Goal: Check status: Check status

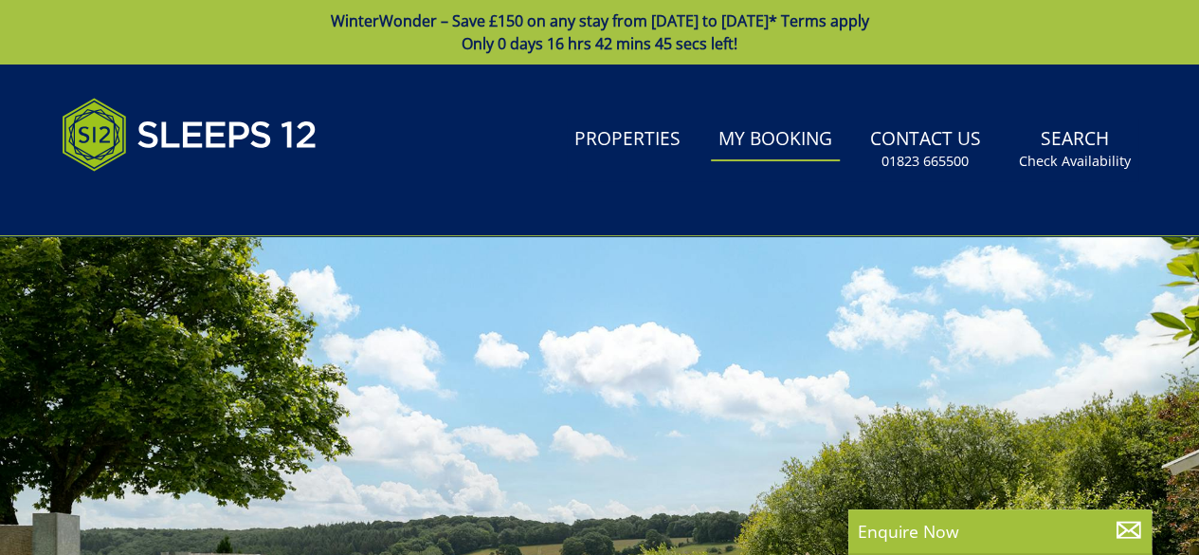
click at [772, 137] on link "My Booking" at bounding box center [775, 140] width 129 height 43
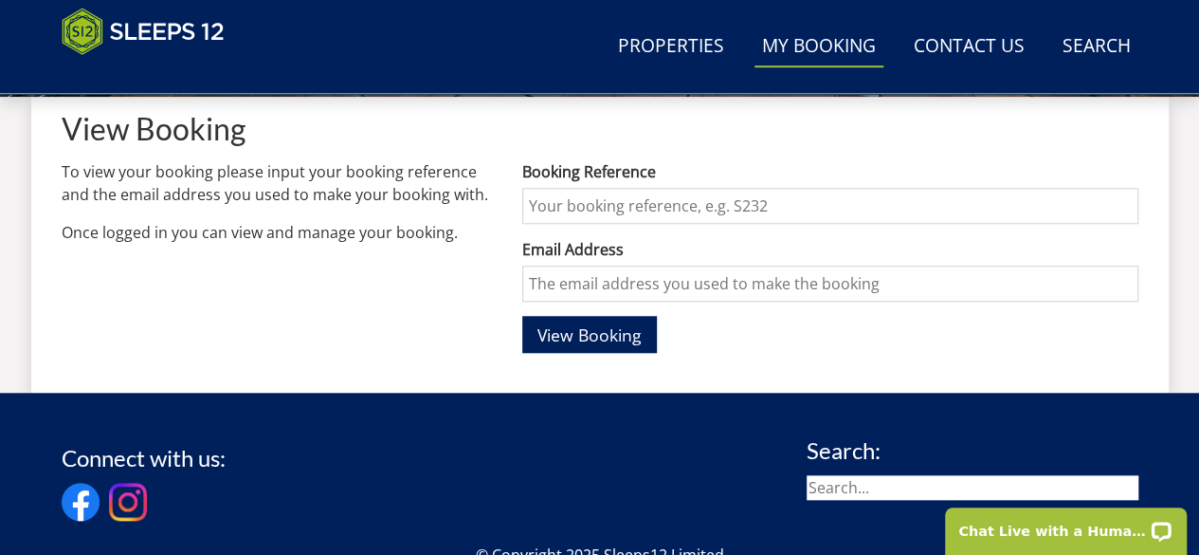
scroll to position [728, 0]
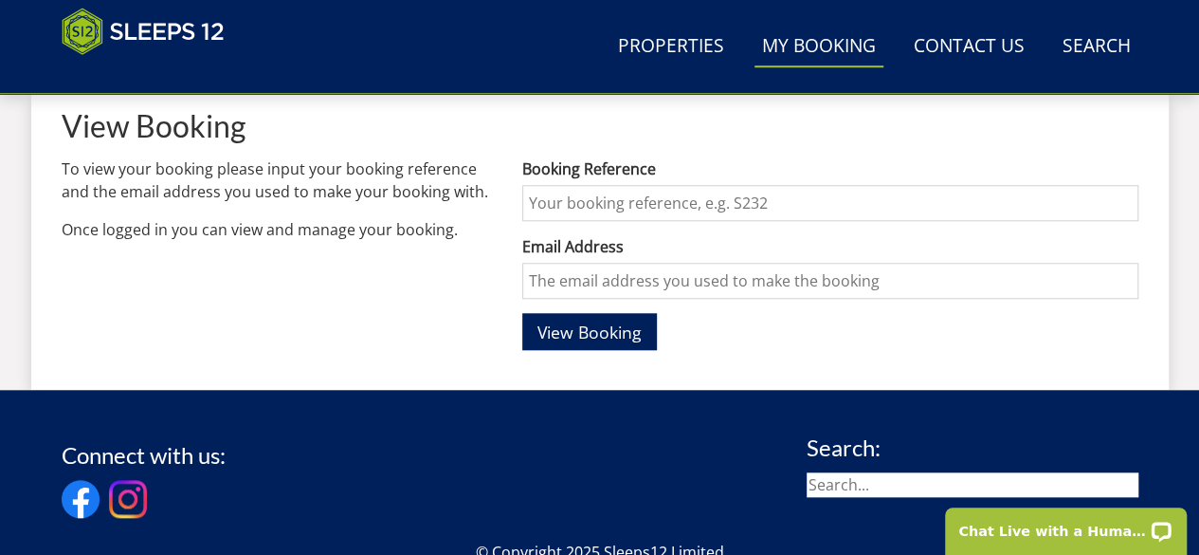
click at [622, 205] on input "Booking Reference" at bounding box center [829, 203] width 615 height 36
type input "S46398"
click at [586, 282] on input "Email Address" at bounding box center [829, 281] width 615 height 36
type input "[EMAIL_ADDRESS][DOMAIN_NAME]"
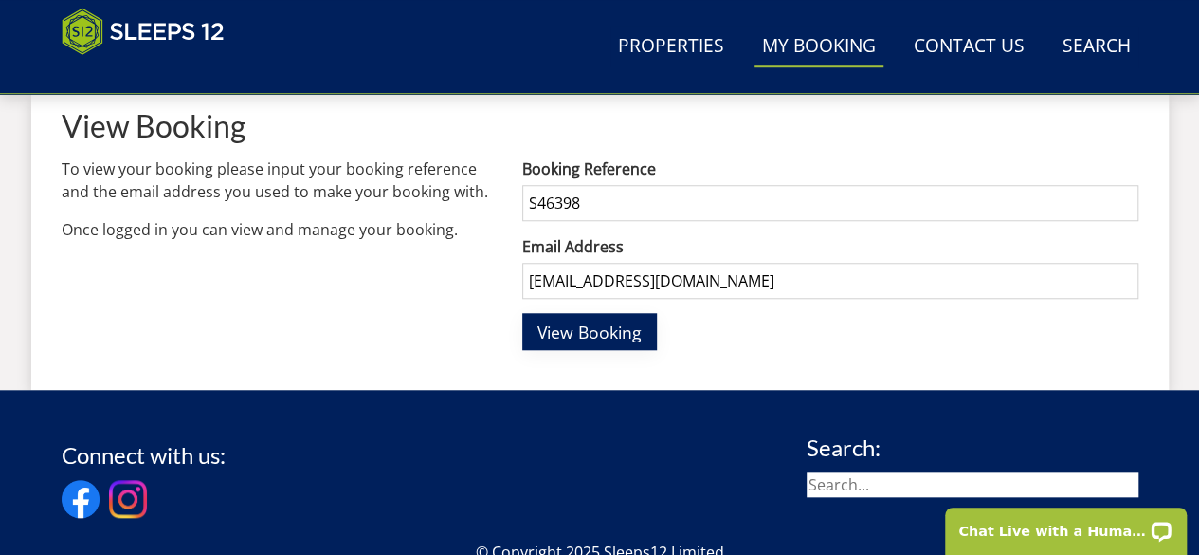
click at [594, 335] on span "View Booking" at bounding box center [590, 331] width 104 height 23
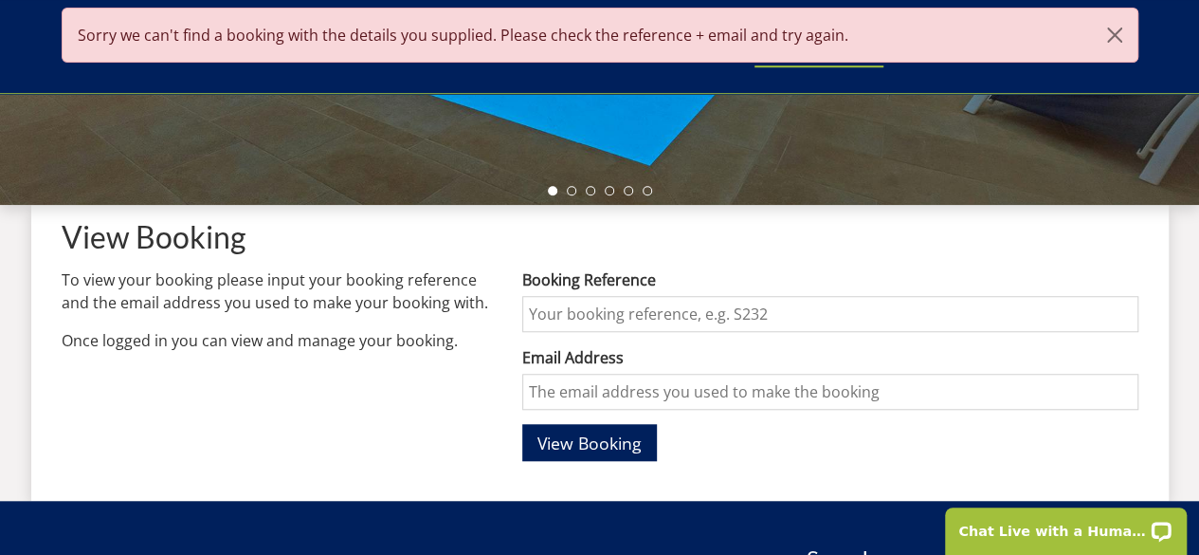
scroll to position [618, 0]
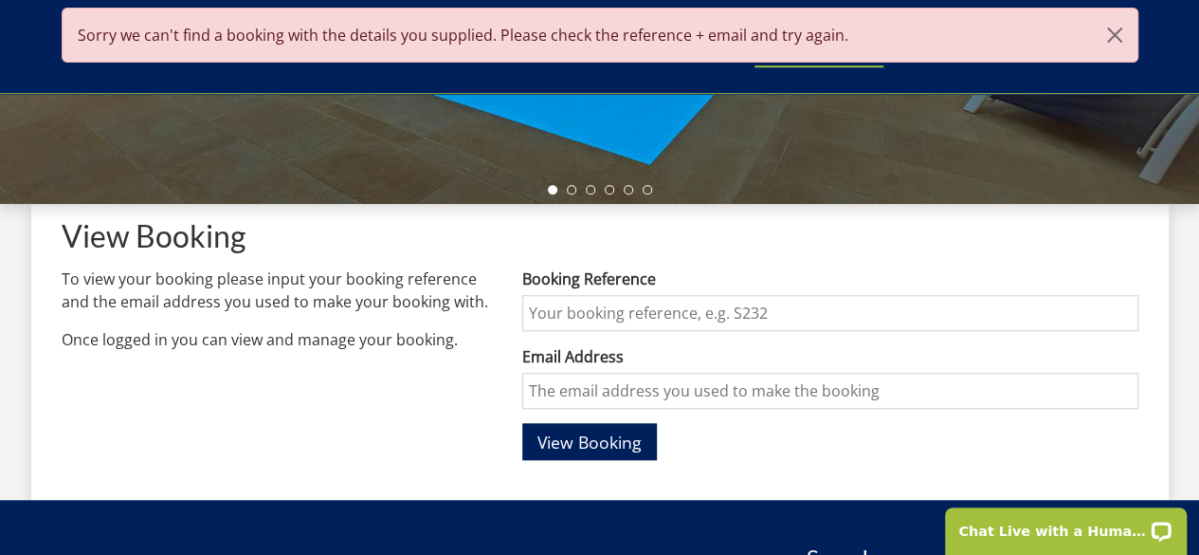
click at [571, 307] on input "Booking Reference" at bounding box center [829, 313] width 615 height 36
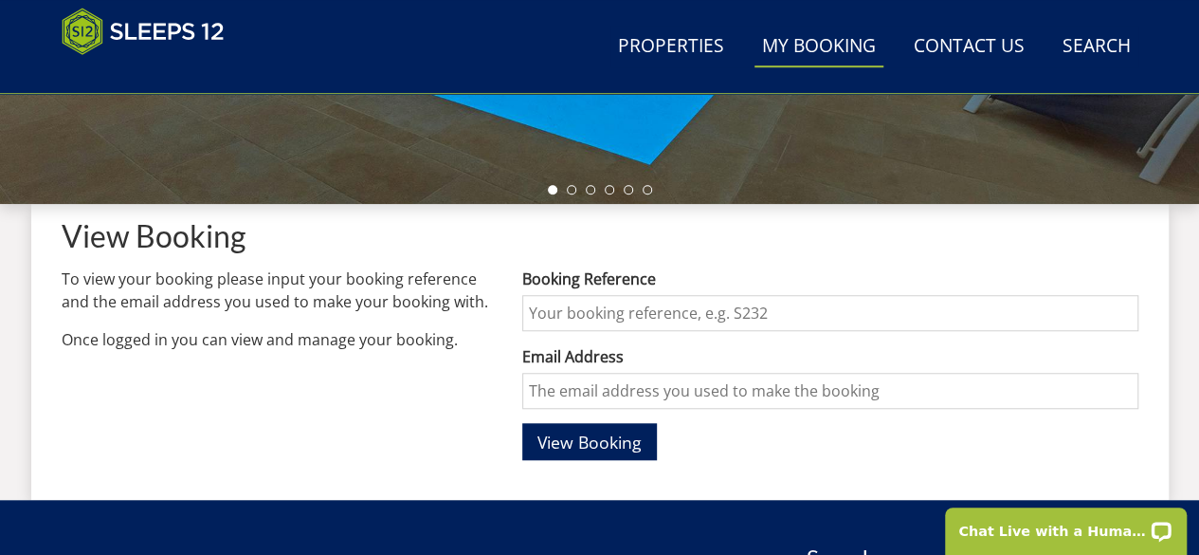
type input "S39502"
click at [571, 395] on input "Email Address" at bounding box center [829, 391] width 615 height 36
type input "[EMAIL_ADDRESS][DOMAIN_NAME]"
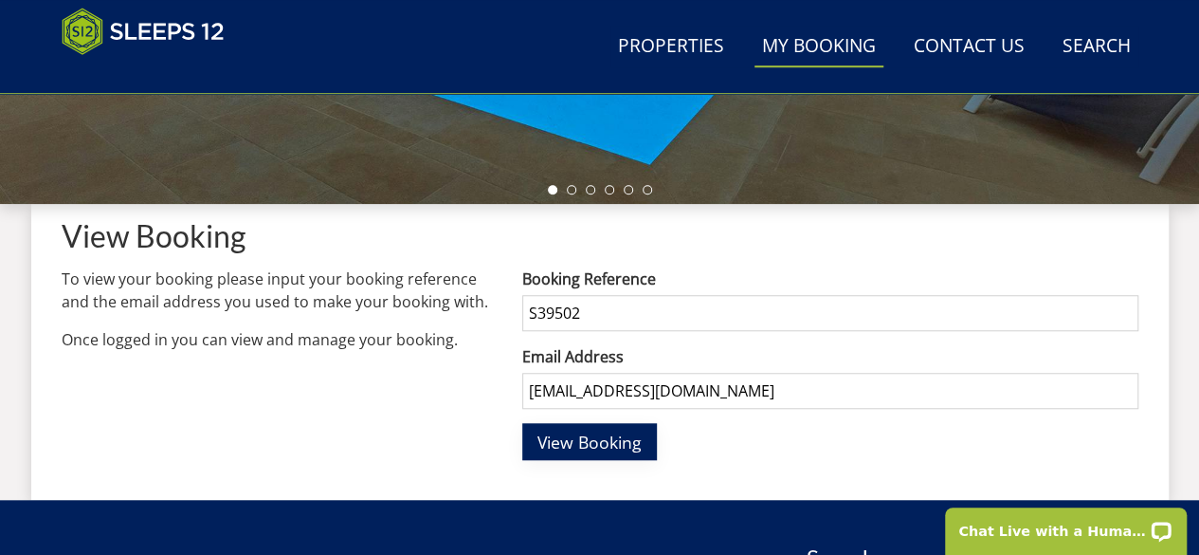
click at [619, 439] on span "View Booking" at bounding box center [590, 441] width 104 height 23
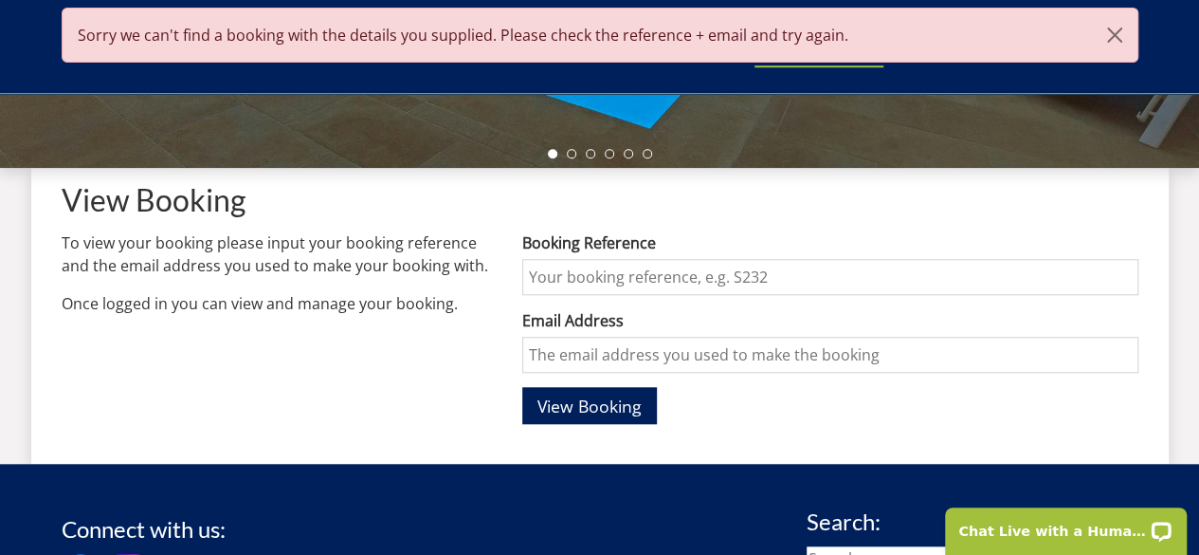
scroll to position [667, 0]
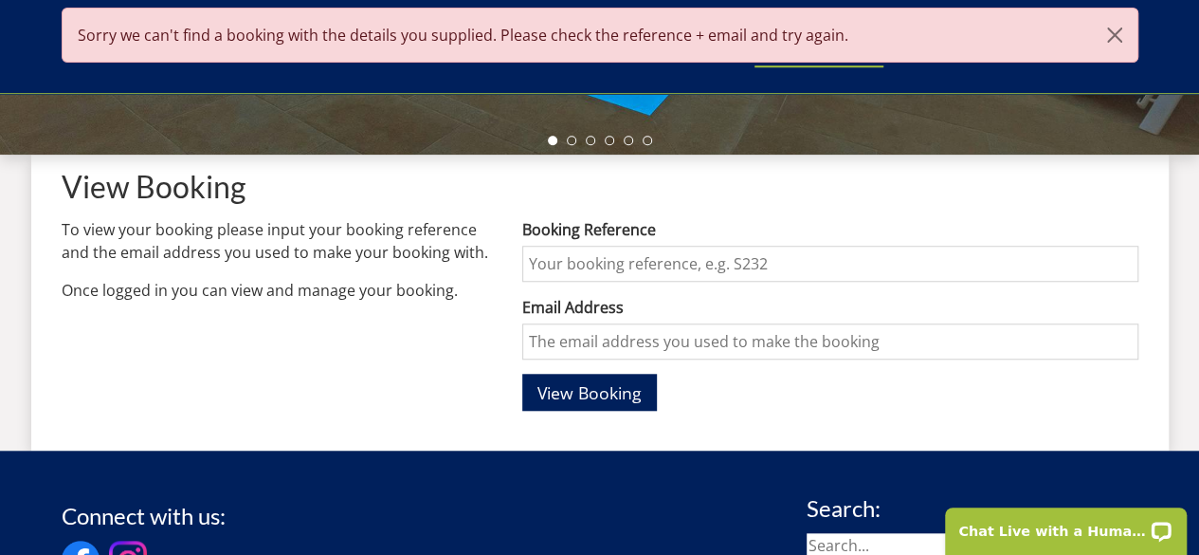
click at [560, 261] on input "Booking Reference" at bounding box center [829, 264] width 615 height 36
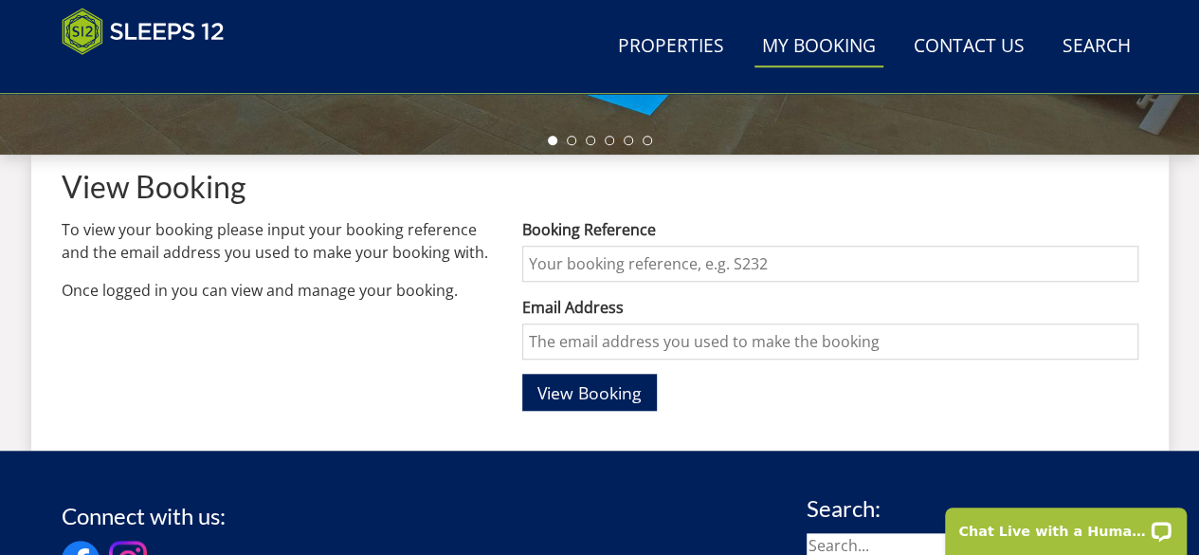
type input "532602"
click at [563, 346] on input "Email Address" at bounding box center [829, 341] width 615 height 36
type input "A"
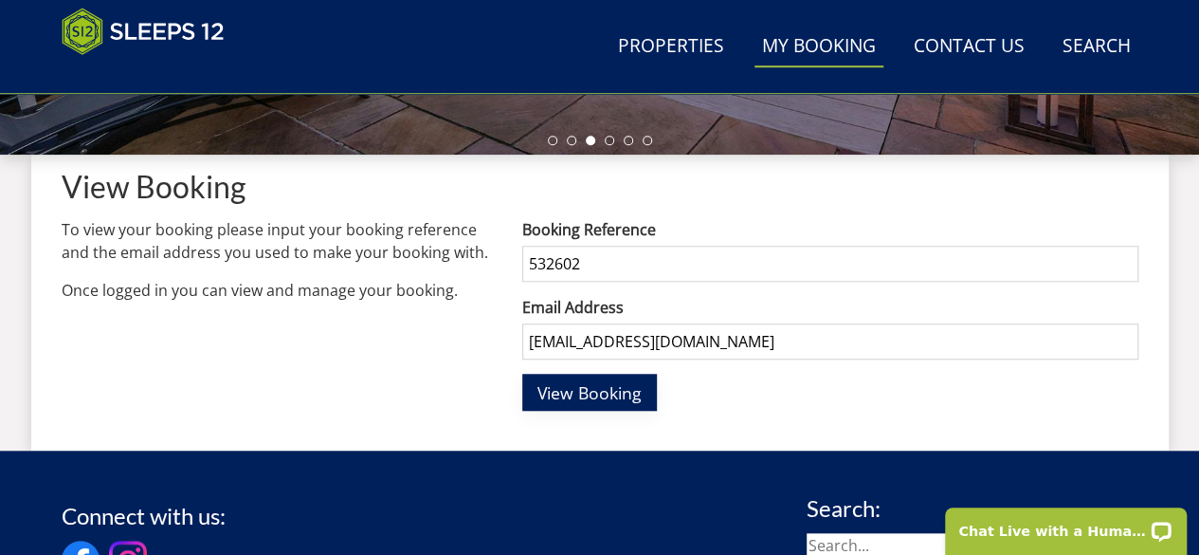
type input "[EMAIL_ADDRESS][DOMAIN_NAME]"
click at [571, 397] on span "View Booking" at bounding box center [590, 392] width 104 height 23
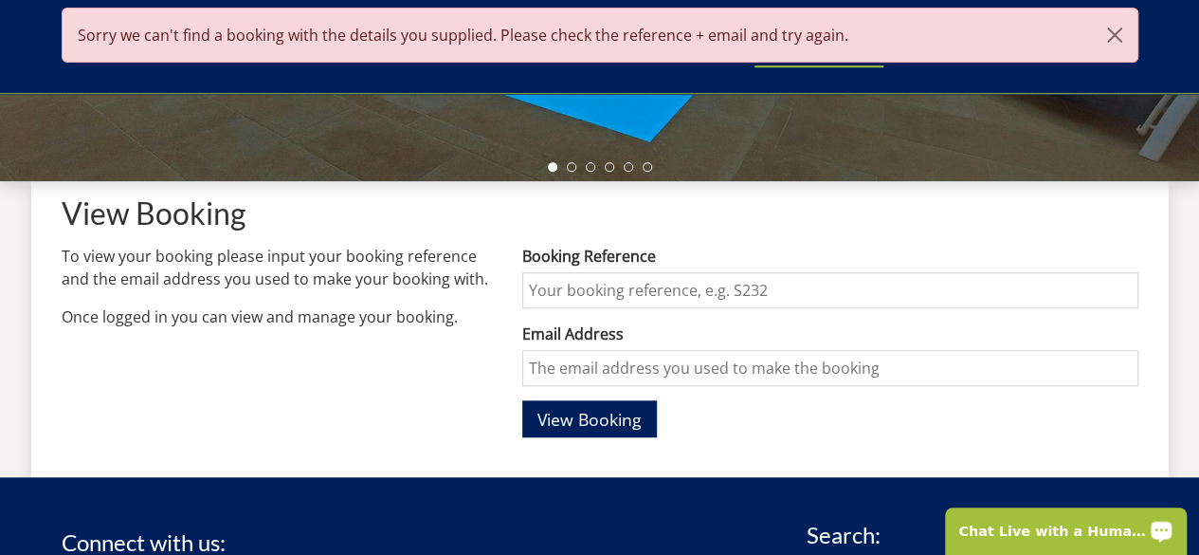
scroll to position [663, 0]
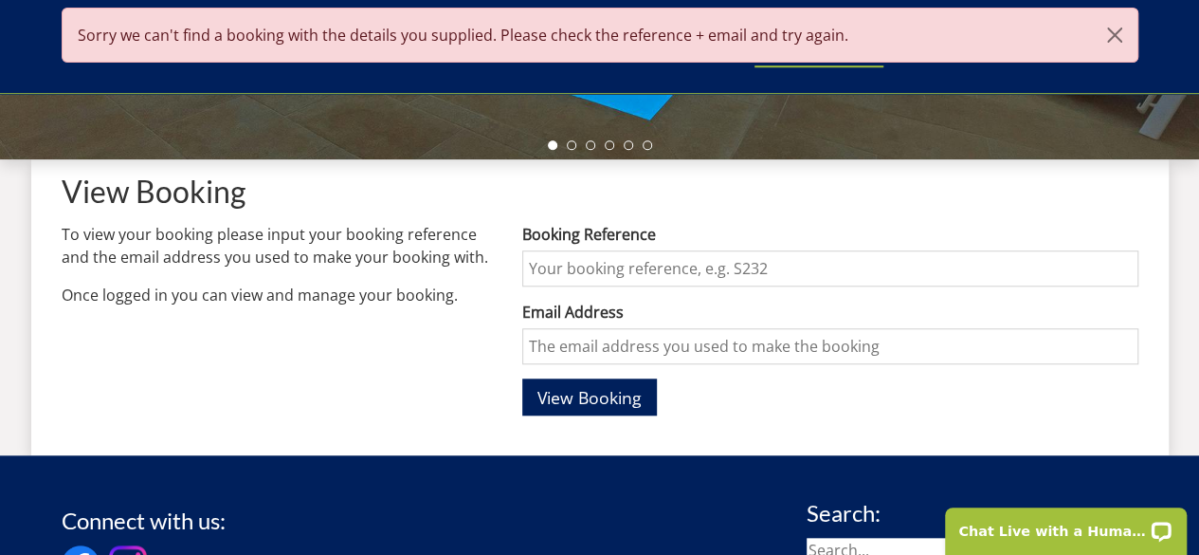
click at [595, 261] on input "Booking Reference" at bounding box center [829, 268] width 615 height 36
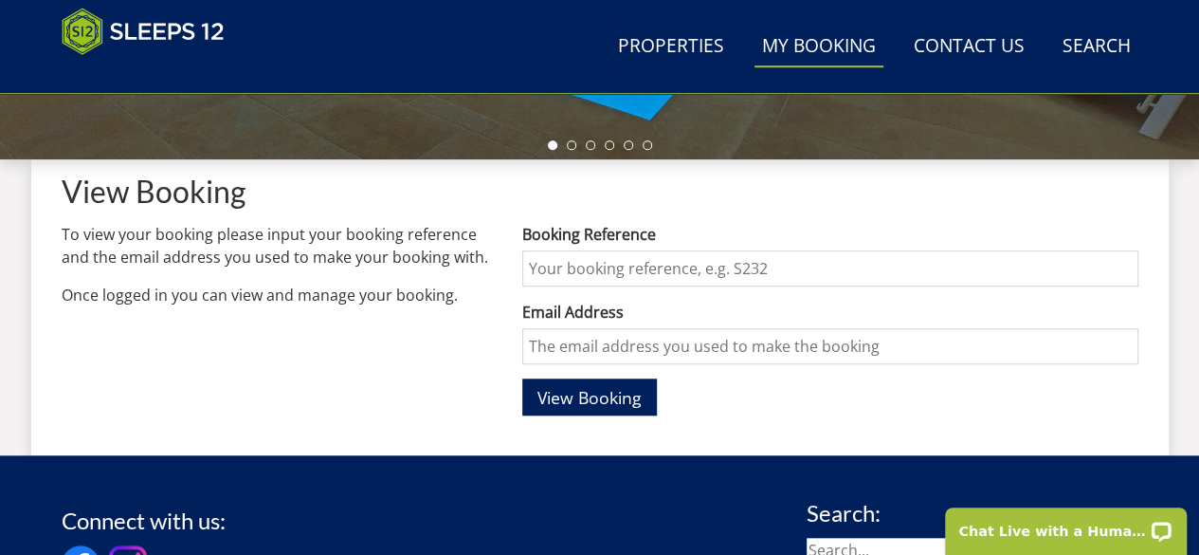
type input "S40159"
click at [540, 335] on input "Email Address" at bounding box center [829, 346] width 615 height 36
type input "[EMAIL_ADDRESS][DOMAIN_NAME]"
click at [558, 391] on span "View Booking" at bounding box center [590, 397] width 104 height 23
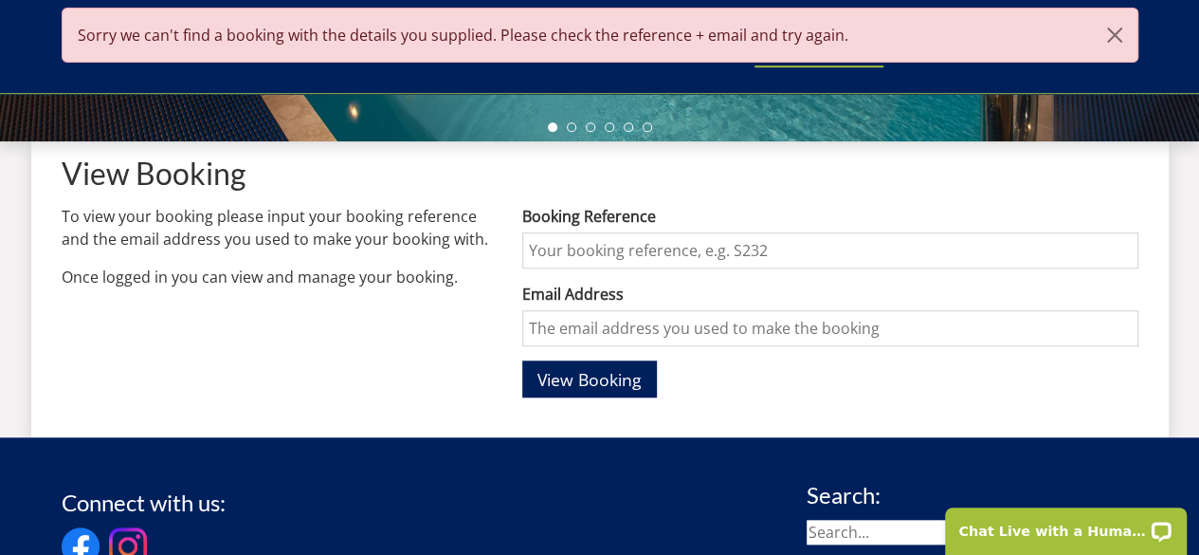
scroll to position [704, 0]
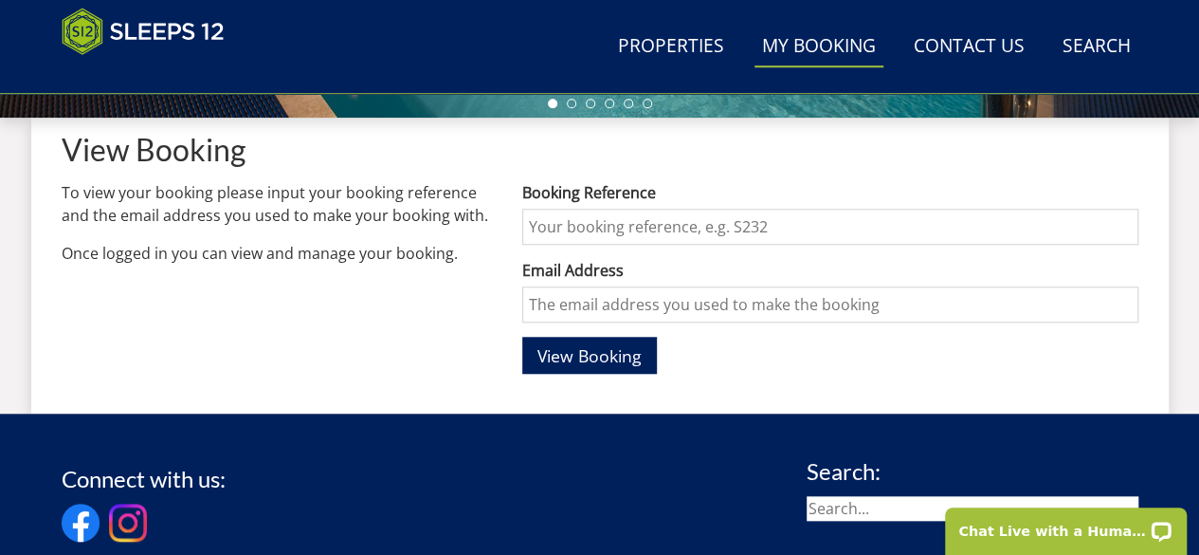
click at [585, 228] on input "Booking Reference" at bounding box center [829, 227] width 615 height 36
type input "S46398"
click at [573, 308] on input "Email Address" at bounding box center [829, 304] width 615 height 36
type input "[EMAIL_ADDRESS][DOMAIN_NAME]"
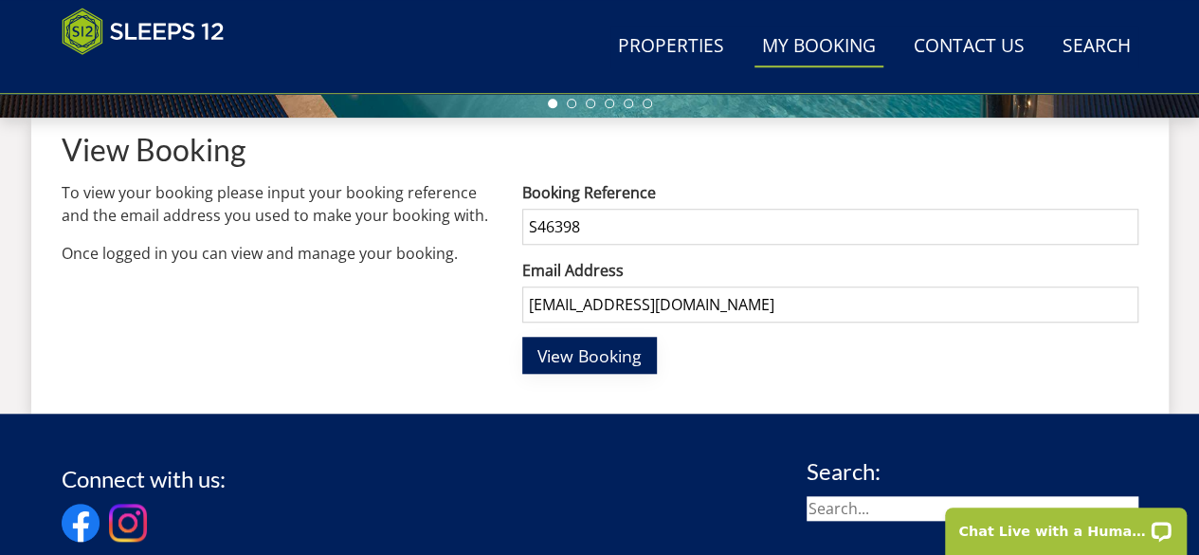
click at [541, 347] on span "View Booking" at bounding box center [590, 355] width 104 height 23
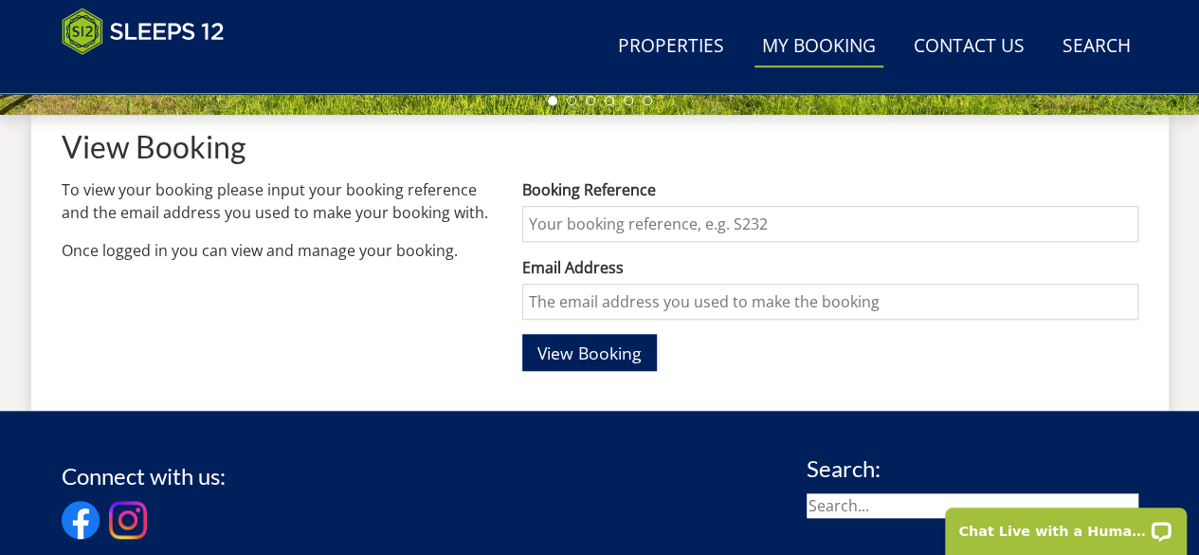
scroll to position [710, 0]
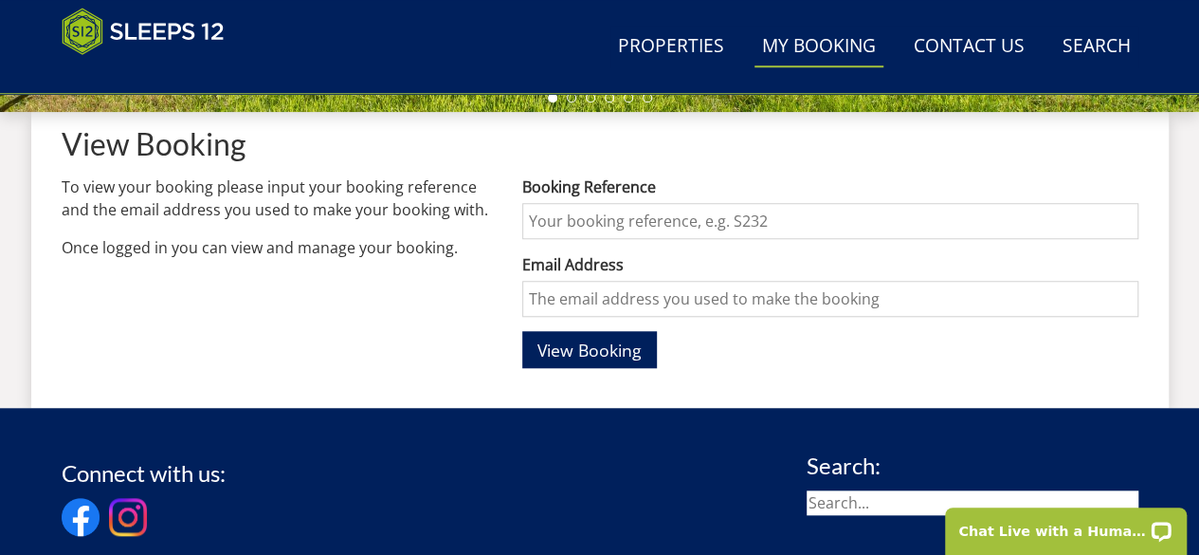
click at [563, 221] on input "Booking Reference" at bounding box center [829, 221] width 615 height 36
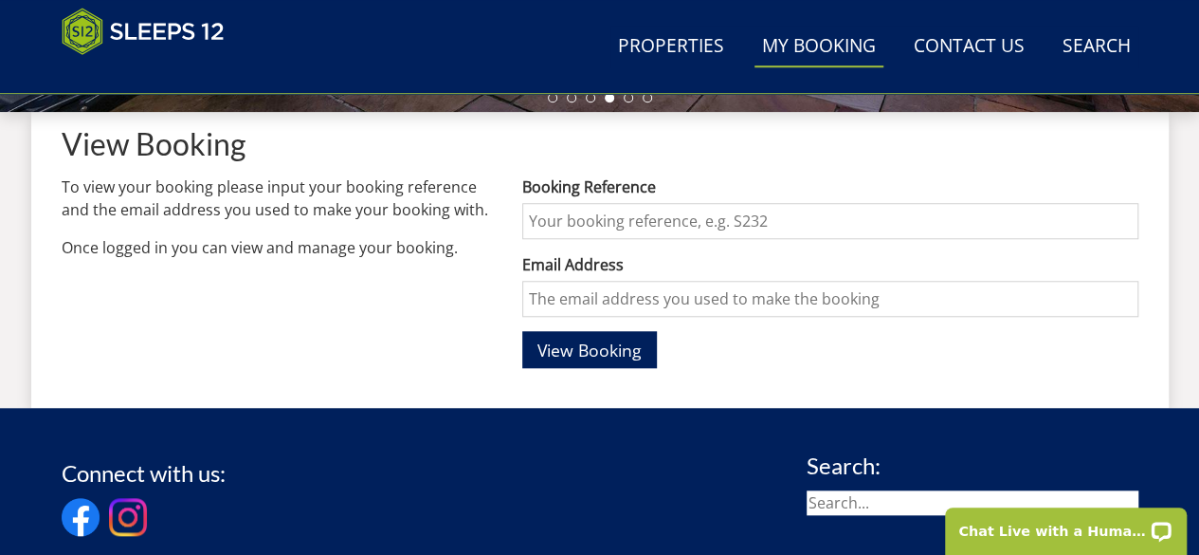
click at [612, 223] on input "Booking Reference" at bounding box center [829, 221] width 615 height 36
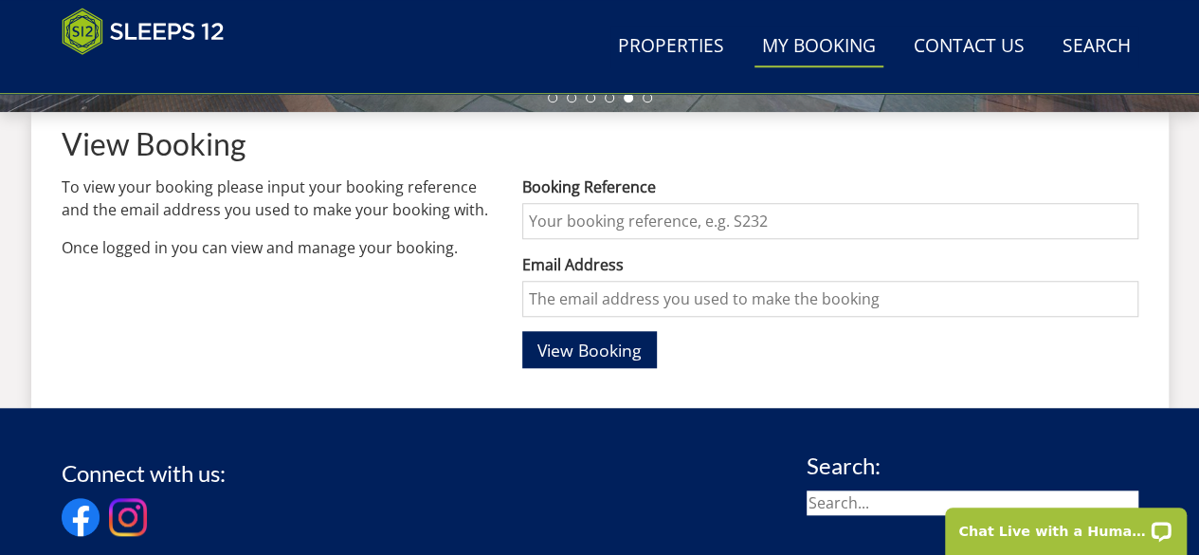
type input "S46398"
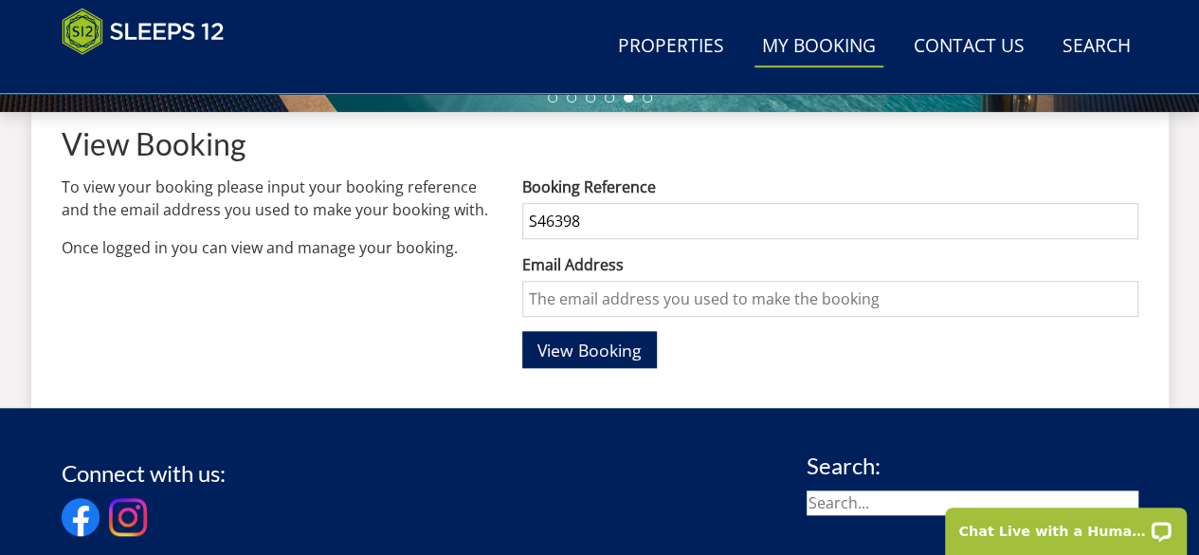
click at [584, 298] on input "Email Address" at bounding box center [829, 299] width 615 height 36
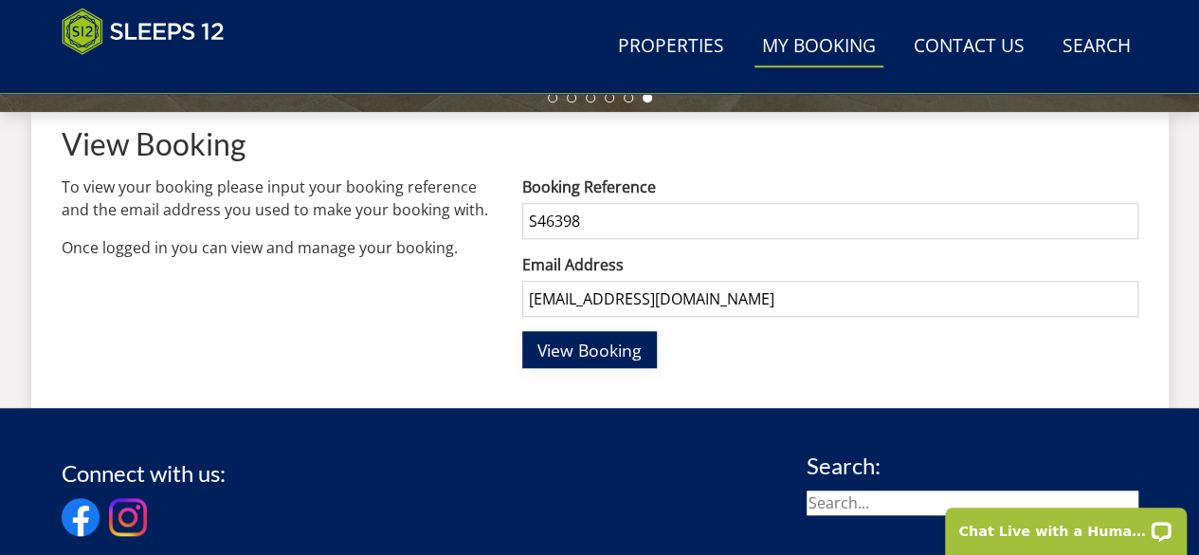
type input "[EMAIL_ADDRESS][DOMAIN_NAME]"
click at [558, 350] on span "View Booking" at bounding box center [590, 349] width 104 height 23
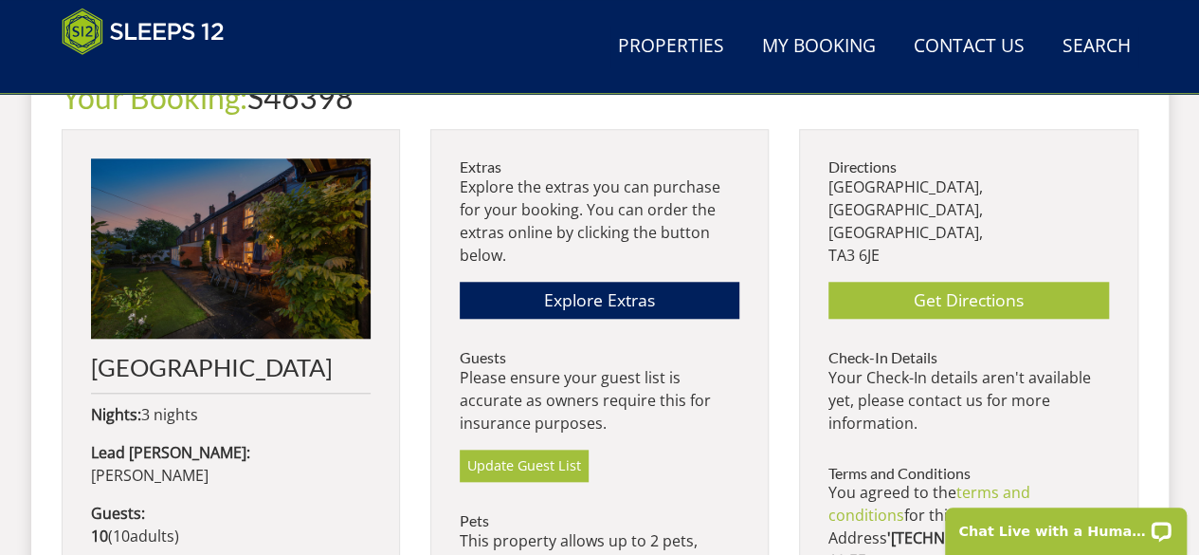
scroll to position [750, 0]
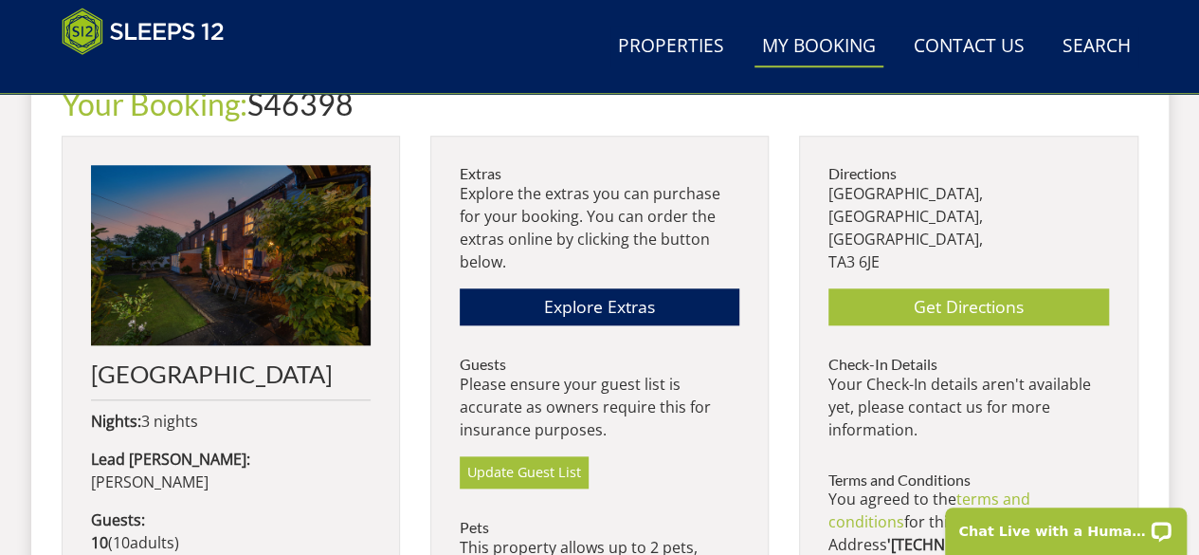
click at [859, 42] on link "My Booking" at bounding box center [819, 47] width 129 height 43
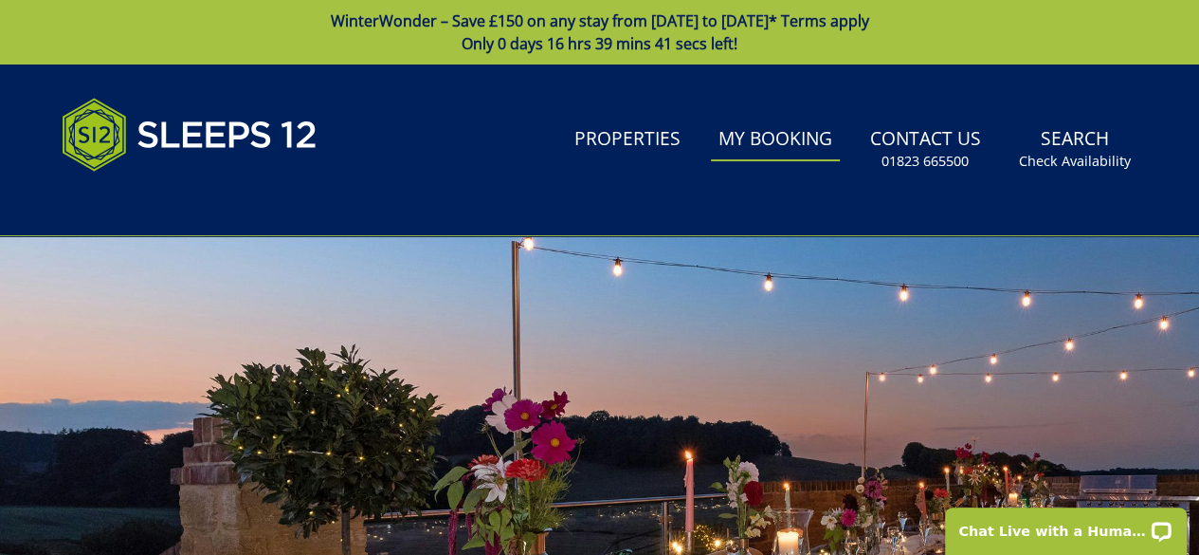
click at [797, 144] on link "My Booking" at bounding box center [775, 140] width 129 height 43
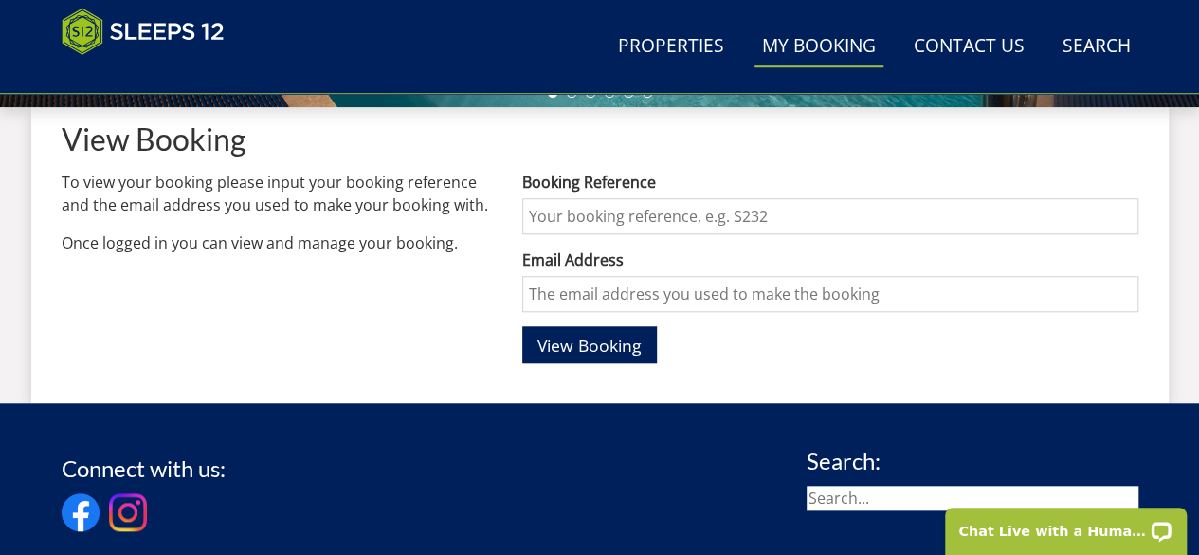
click at [594, 212] on input "Booking Reference" at bounding box center [829, 216] width 615 height 36
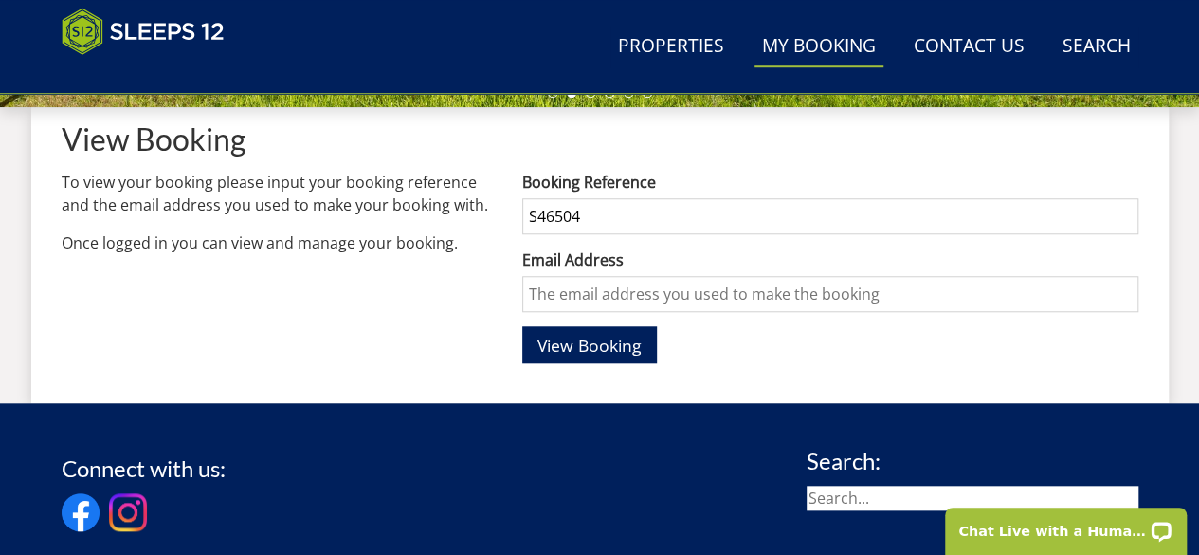
type input "S46504"
drag, startPoint x: 587, startPoint y: 289, endPoint x: 594, endPoint y: 299, distance: 12.1
click at [587, 289] on input "Email Address" at bounding box center [829, 294] width 615 height 36
type input "[EMAIL_ADDRESS][DOMAIN_NAME]"
click at [599, 342] on span "View Booking" at bounding box center [590, 345] width 104 height 23
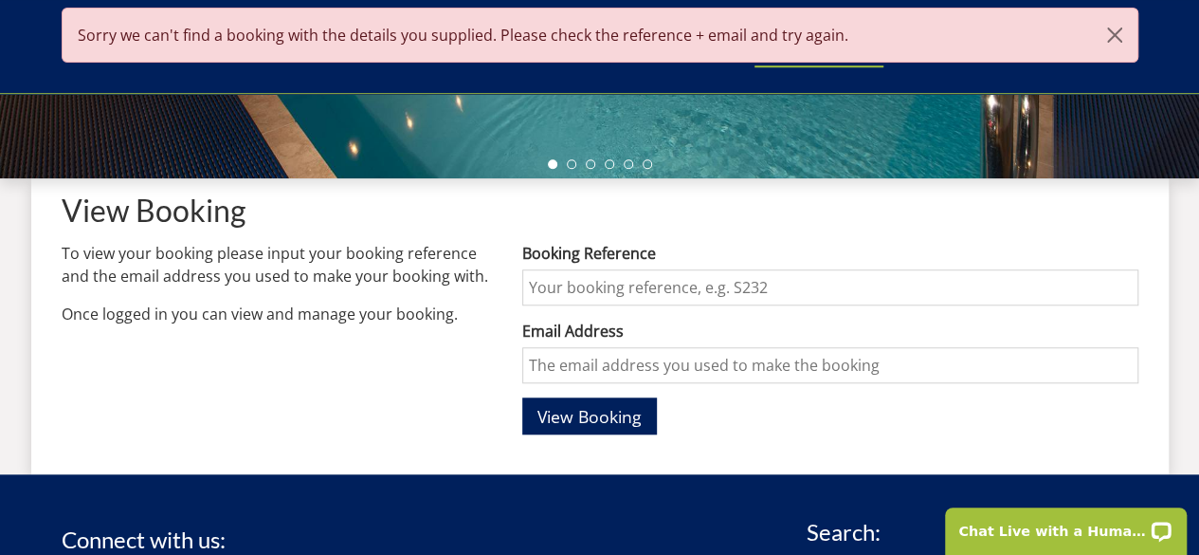
scroll to position [694, 0]
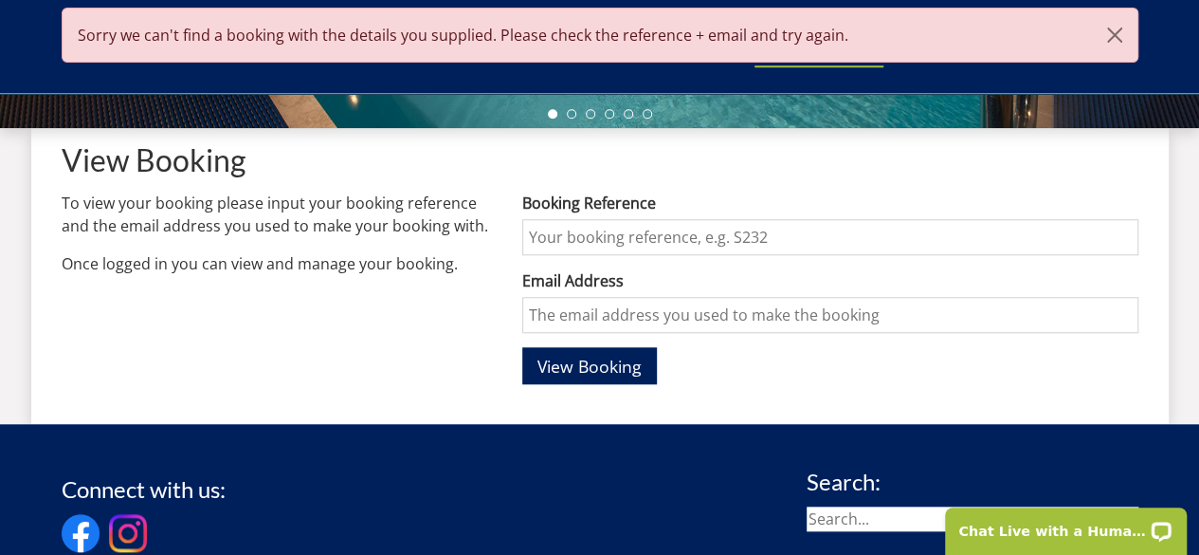
click at [601, 236] on input "Booking Reference" at bounding box center [829, 237] width 615 height 36
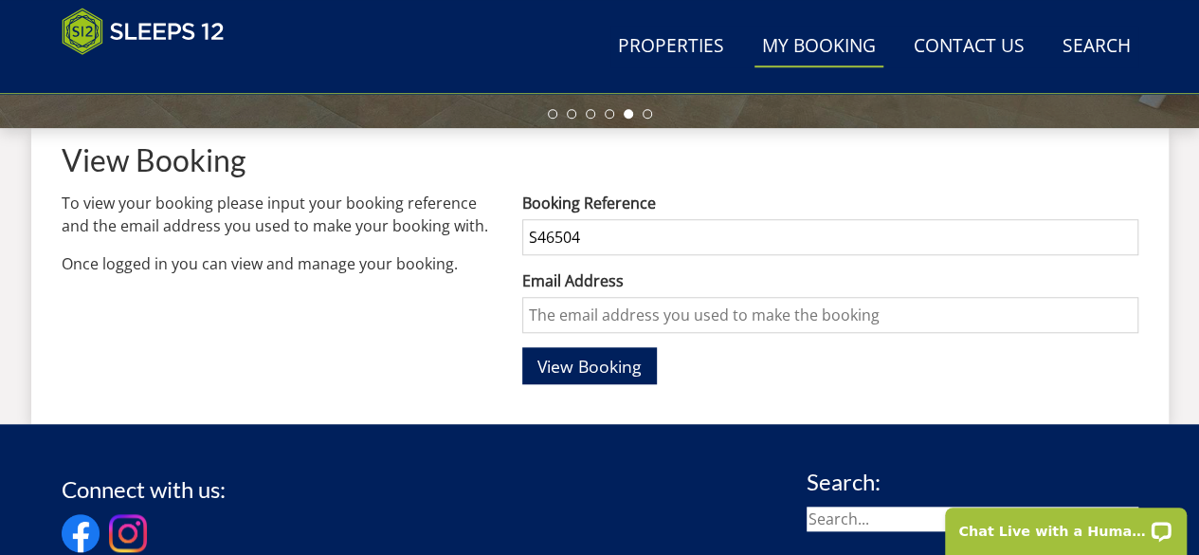
type input "S46504"
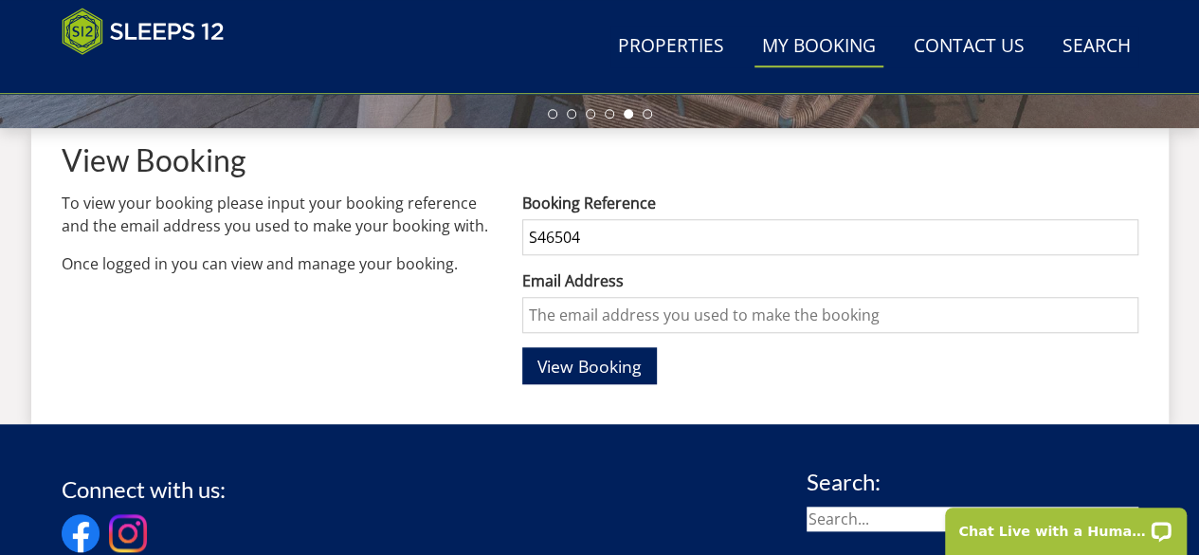
click at [583, 284] on label "Email Address" at bounding box center [829, 280] width 615 height 23
click at [583, 297] on input "Email Address" at bounding box center [829, 315] width 615 height 36
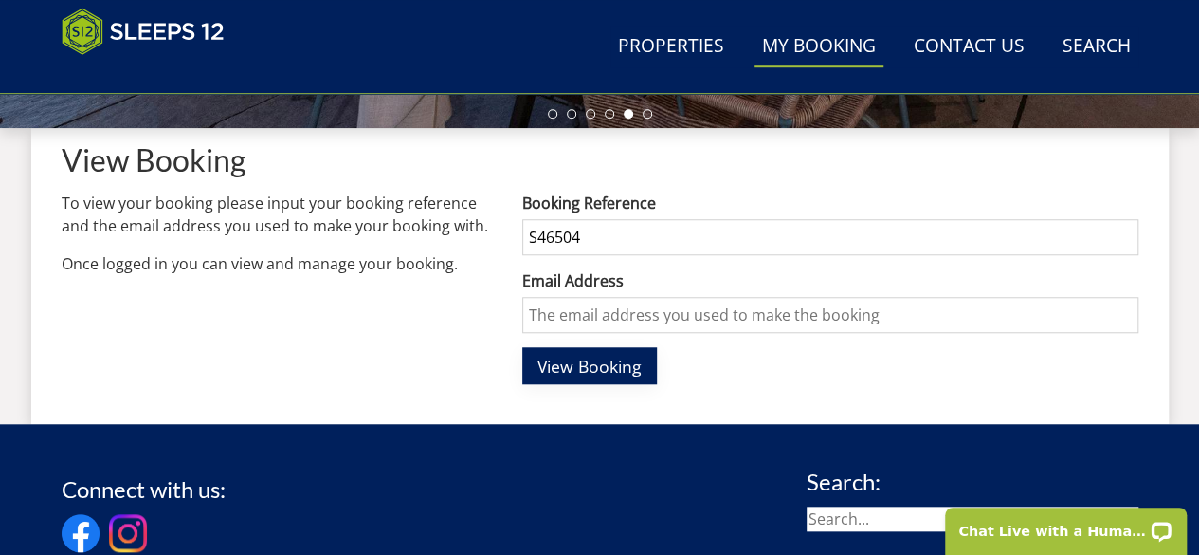
click at [552, 364] on span "View Booking" at bounding box center [590, 366] width 104 height 23
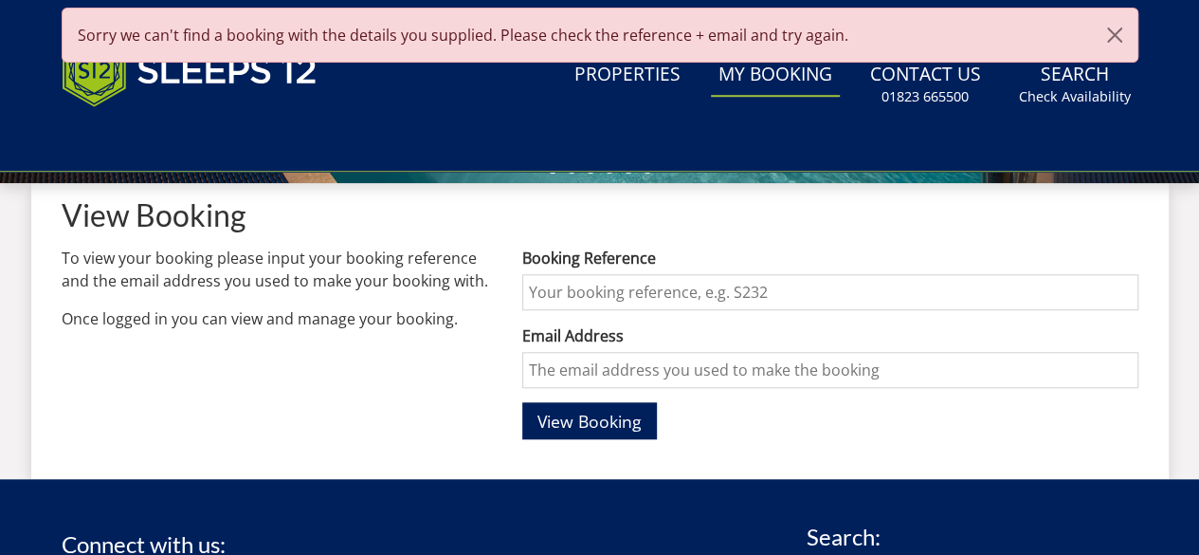
scroll to position [0, 0]
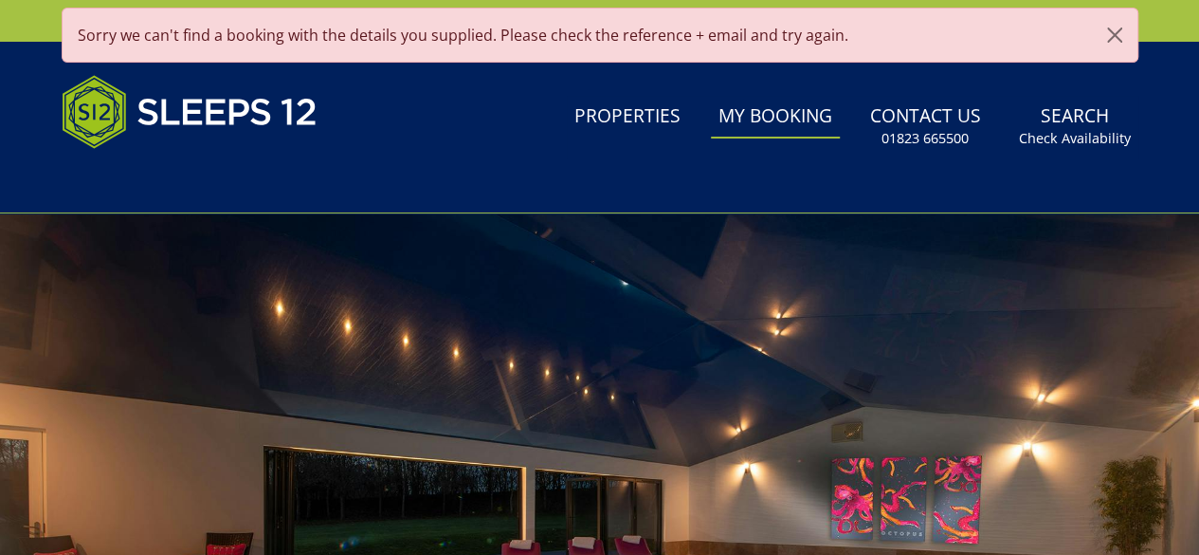
click at [537, 316] on div at bounding box center [599, 545] width 1199 height 664
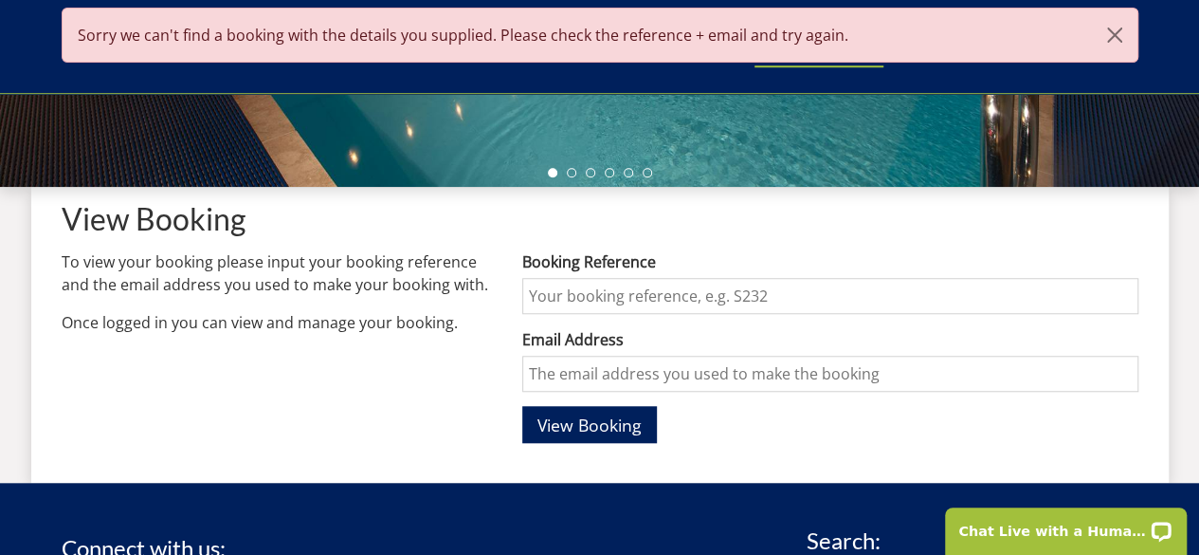
scroll to position [650, 0]
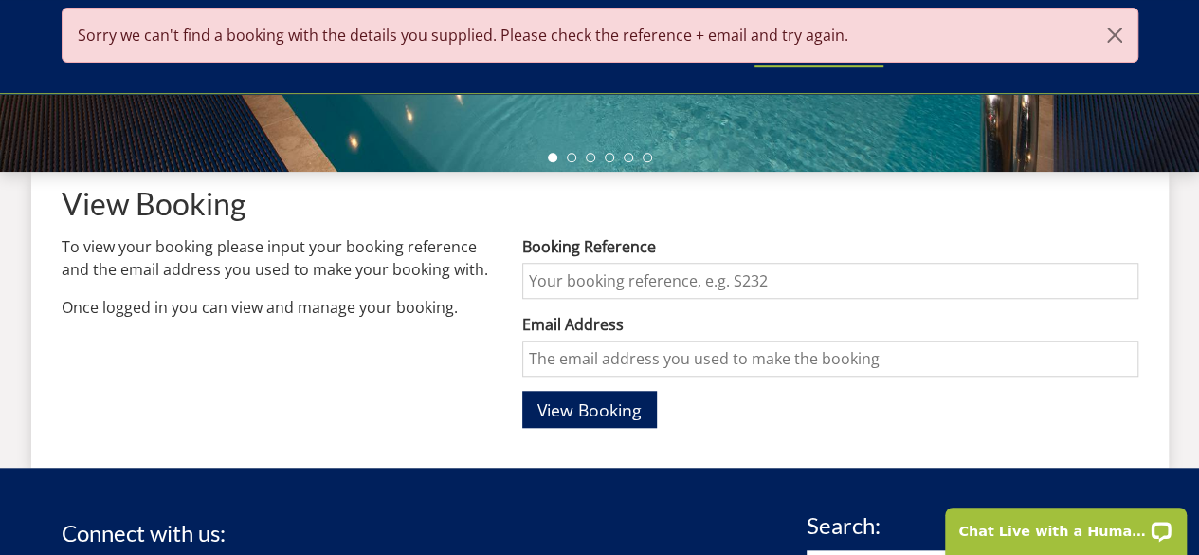
click at [564, 276] on input "Booking Reference" at bounding box center [829, 281] width 615 height 36
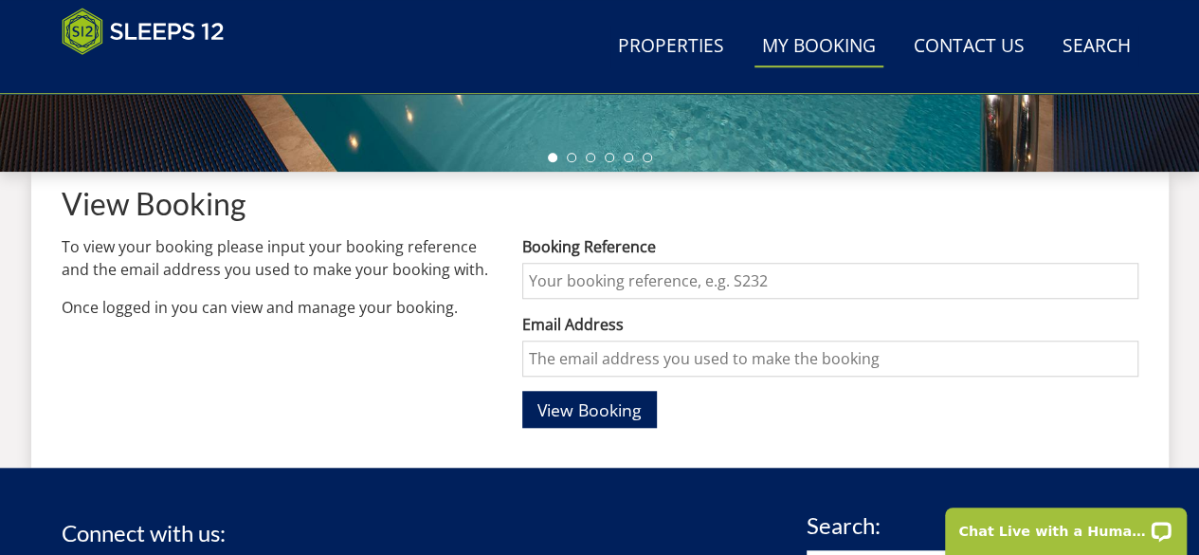
type input "S46504"
click at [575, 367] on input "Email Address" at bounding box center [829, 358] width 615 height 36
type input "[EMAIL_ADDRESS][DOMAIN_NAME]"
click at [594, 407] on span "View Booking" at bounding box center [590, 409] width 104 height 23
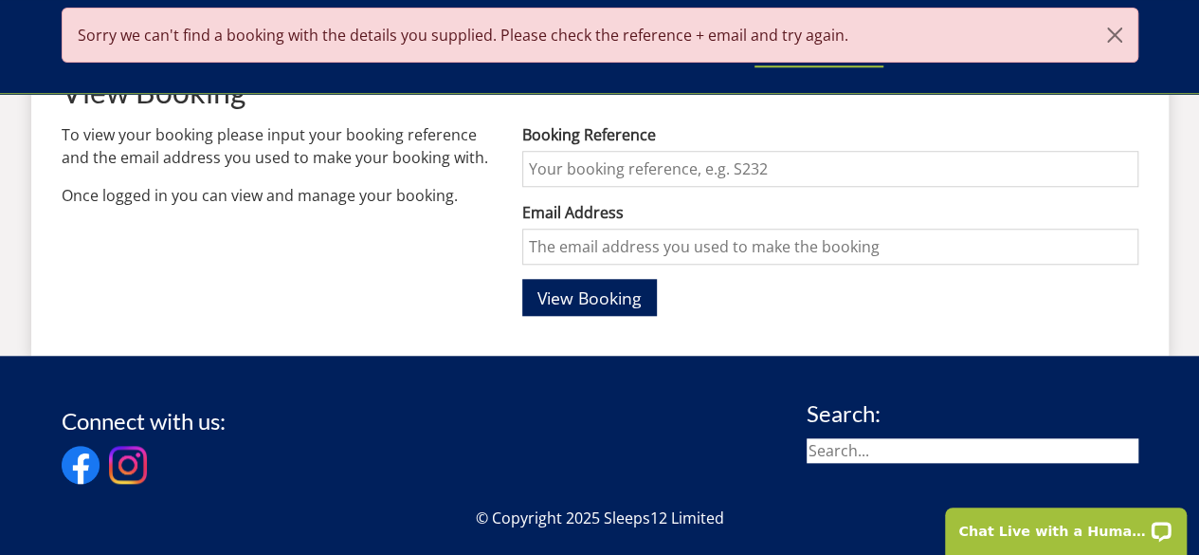
scroll to position [776, 0]
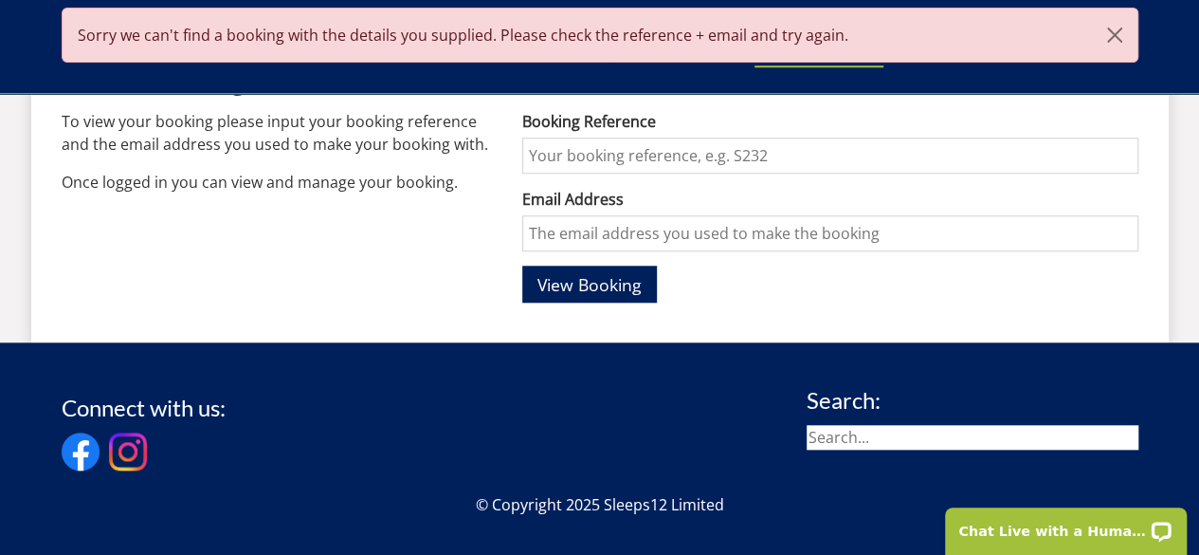
click at [552, 163] on input "Booking Reference" at bounding box center [829, 155] width 615 height 36
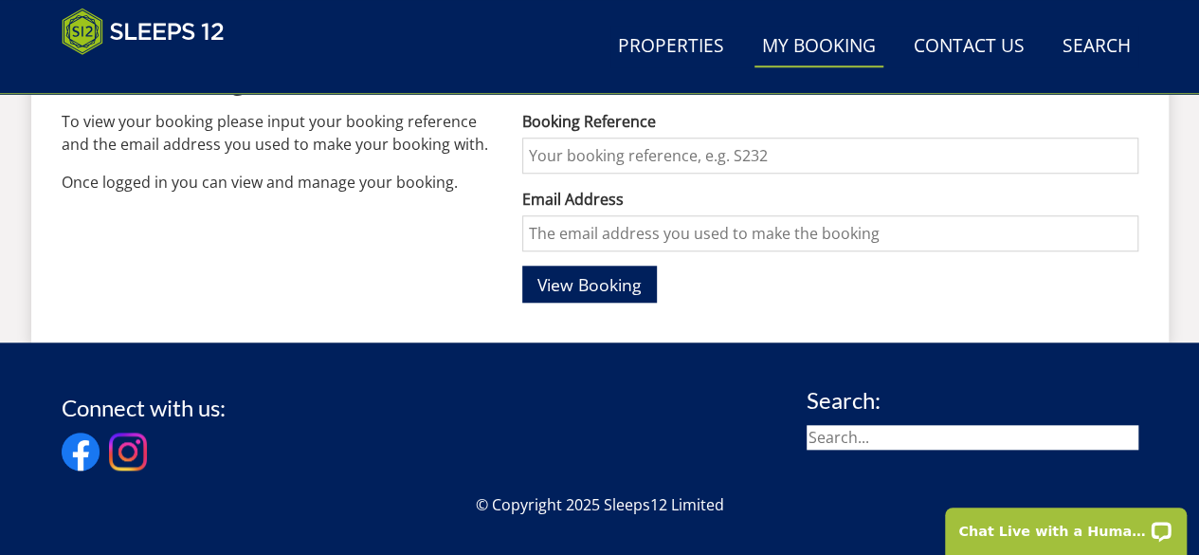
type input "S46504"
click at [567, 227] on input "Email Address" at bounding box center [829, 233] width 615 height 36
type input "[EMAIL_ADDRESS][DOMAIN_NAME]"
click at [552, 290] on span "View Booking" at bounding box center [590, 284] width 104 height 23
